Goal: Browse casually: Explore the website without a specific task or goal

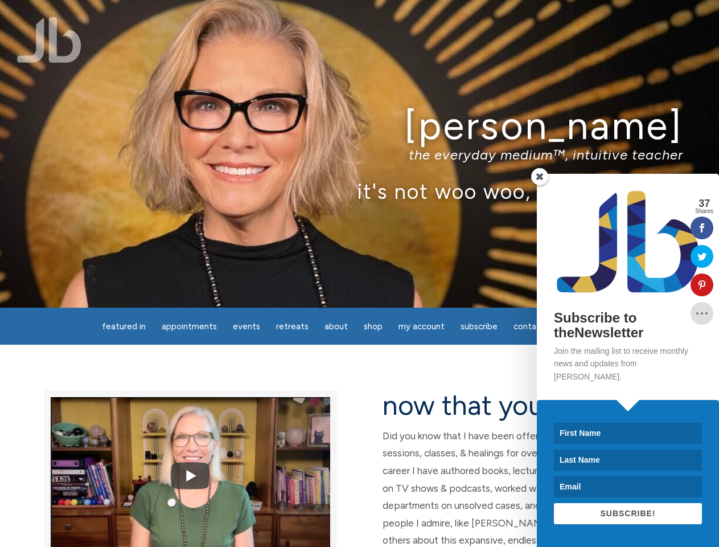
click at [359, 273] on div "[PERSON_NAME] the everyday medium™, intuitive teacher it's not woo woo, it's tr…" at bounding box center [359, 154] width 719 height 308
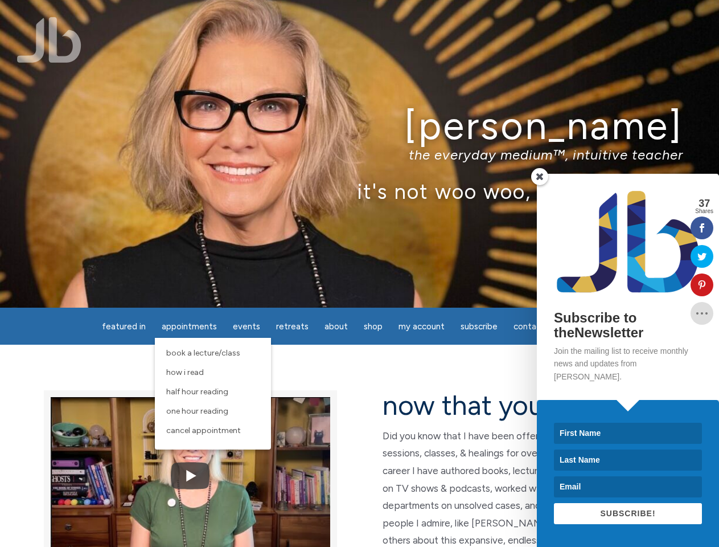
click at [189, 326] on span "Appointments" at bounding box center [189, 326] width 55 height 10
click at [247, 326] on span "Events" at bounding box center [246, 326] width 27 height 10
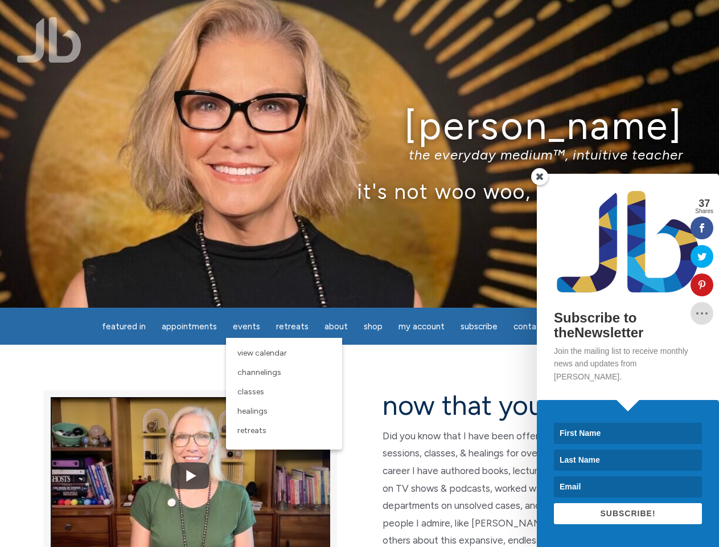
click at [336, 326] on span "About" at bounding box center [336, 326] width 23 height 10
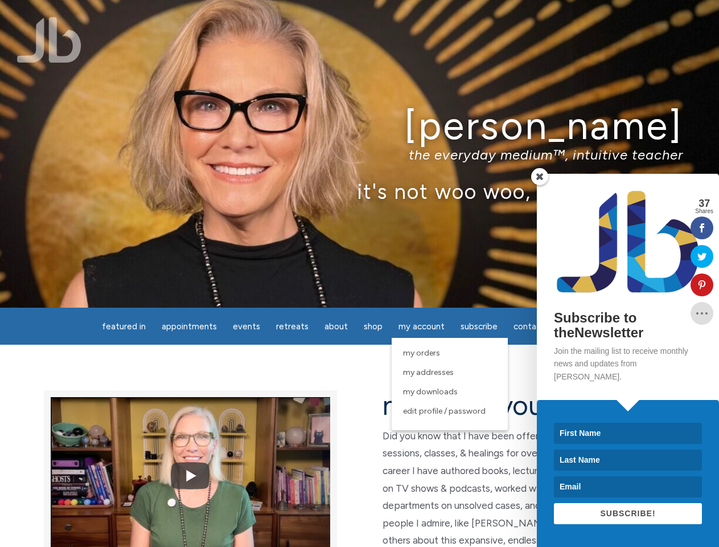
click at [422, 326] on span "My Account" at bounding box center [422, 326] width 46 height 10
click at [359, 154] on p "the everyday medium™, intuitive teacher" at bounding box center [360, 154] width 648 height 17
click at [190, 472] on img at bounding box center [191, 476] width 280 height 210
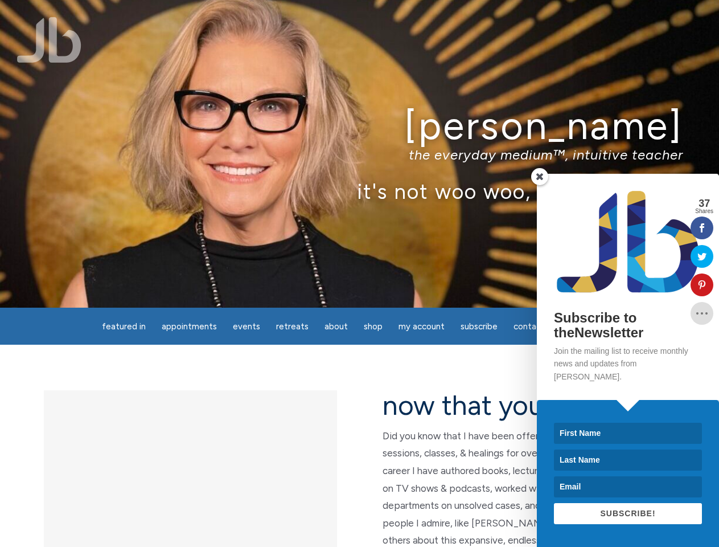
click at [702, 285] on icon at bounding box center [702, 284] width 23 height 9
